Goal: Check status

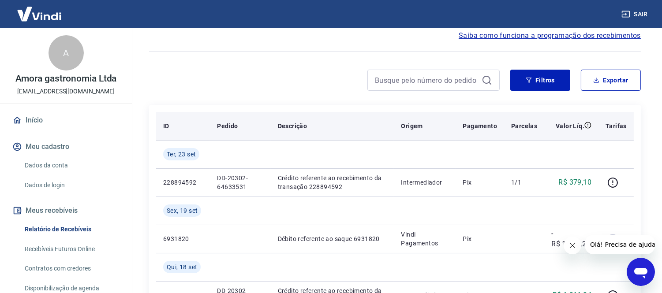
scroll to position [49, 0]
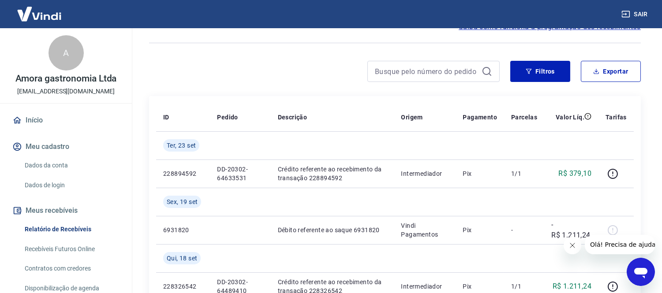
click at [571, 246] on icon "Fechar mensagem da empresa" at bounding box center [572, 245] width 4 height 4
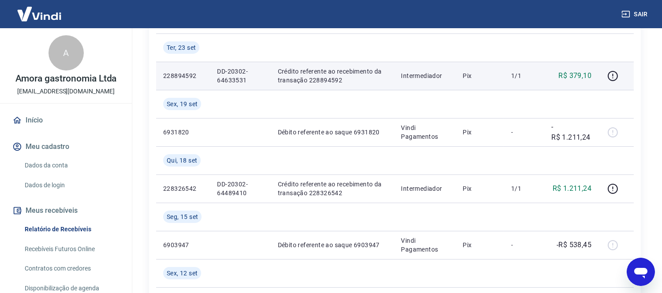
scroll to position [196, 0]
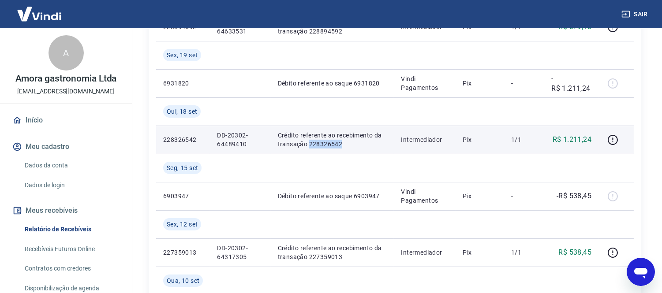
drag, startPoint x: 308, startPoint y: 143, endPoint x: 353, endPoint y: 146, distance: 45.5
click at [353, 146] on p "Crédito referente ao recebimento da transação 228326542" at bounding box center [332, 140] width 109 height 18
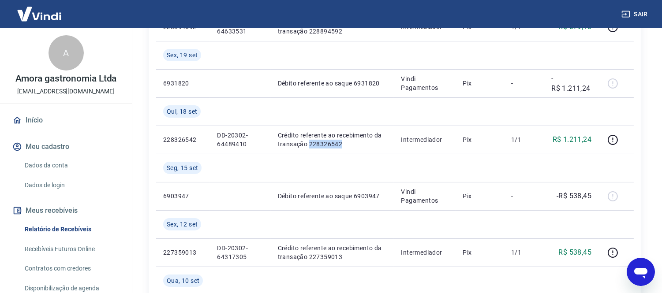
copy p "228326542"
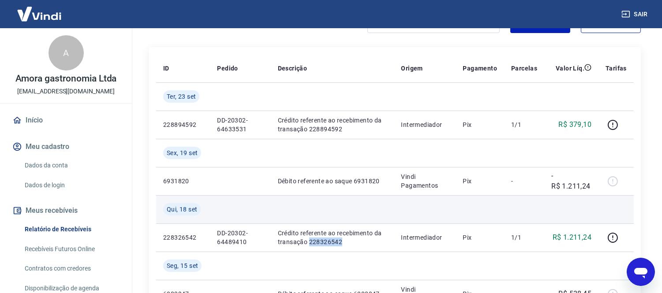
scroll to position [49, 0]
